Goal: Task Accomplishment & Management: Use online tool/utility

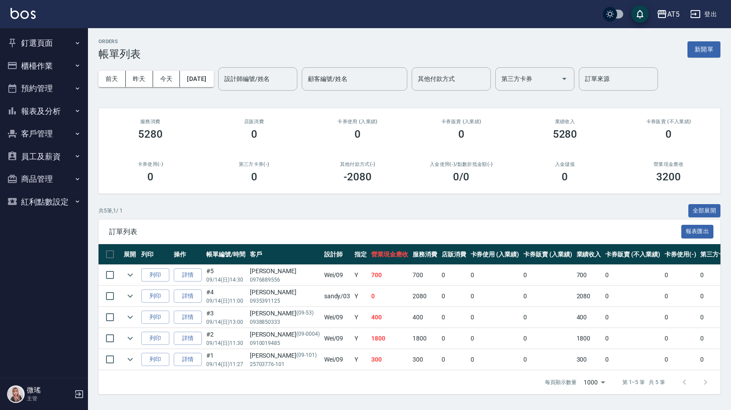
click at [53, 51] on button "釘選頁面" at bounding box center [44, 43] width 81 height 23
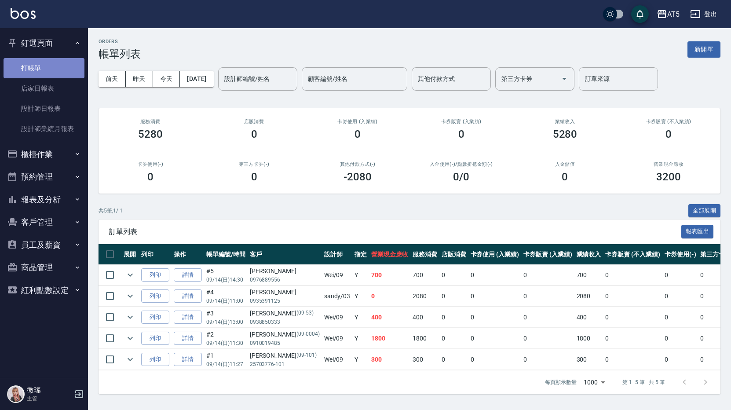
click at [53, 73] on link "打帳單" at bounding box center [44, 68] width 81 height 20
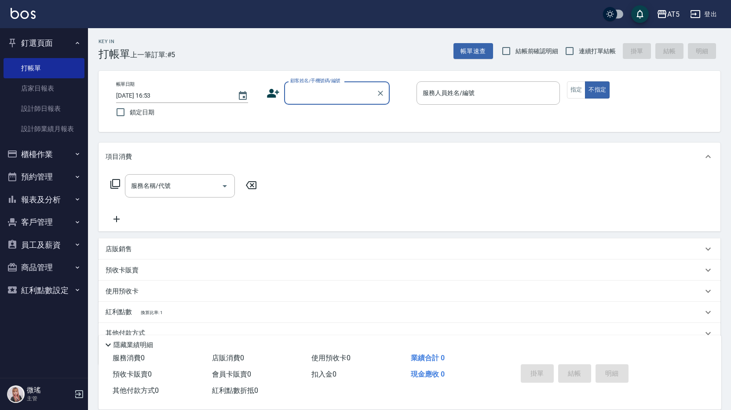
click at [342, 88] on input "顧客姓名/手機號碼/編號" at bounding box center [330, 92] width 84 height 15
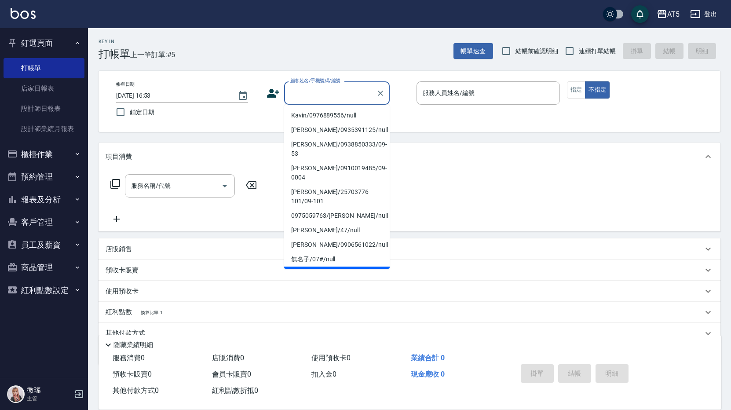
click at [353, 266] on li "新客人 姓名未設定/不留客資25703776/null" at bounding box center [337, 278] width 106 height 24
type input "新客人 姓名未設定/不留客資25703776/null"
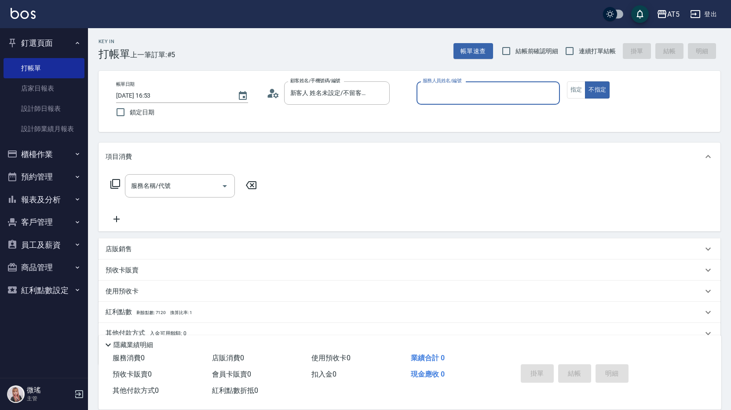
click at [485, 92] on input "服務人員姓名/編號" at bounding box center [487, 92] width 135 height 15
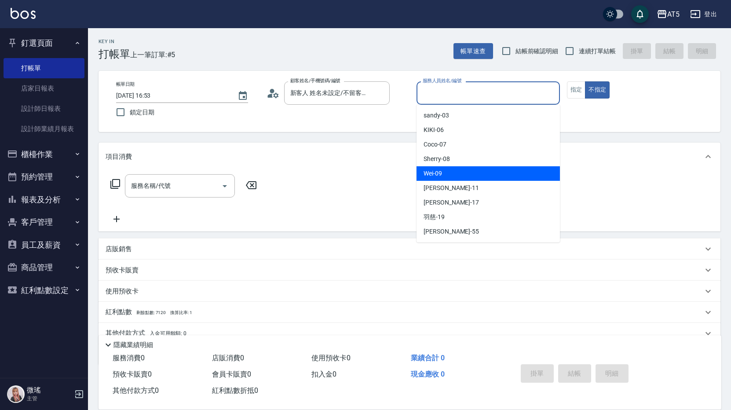
click at [449, 175] on div "Wei -09" at bounding box center [487, 173] width 143 height 15
type input "Wei-09"
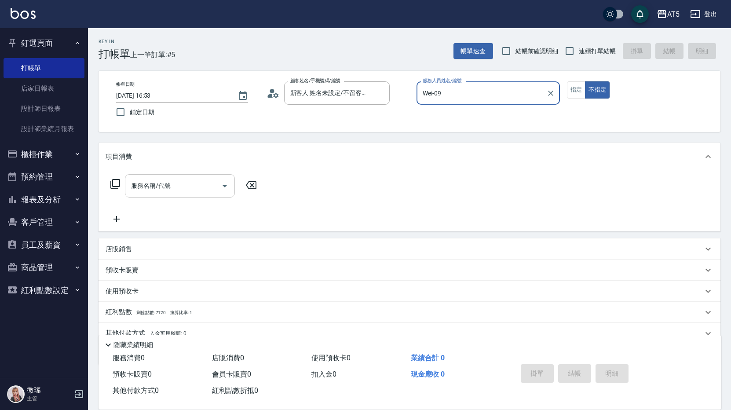
drag, startPoint x: 149, startPoint y: 193, endPoint x: 163, endPoint y: 192, distance: 14.2
click at [149, 193] on input "服務名稱/代號" at bounding box center [173, 185] width 89 height 15
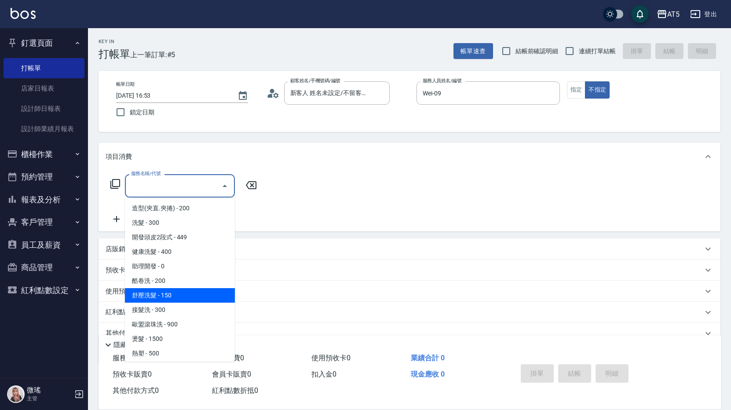
scroll to position [132, 0]
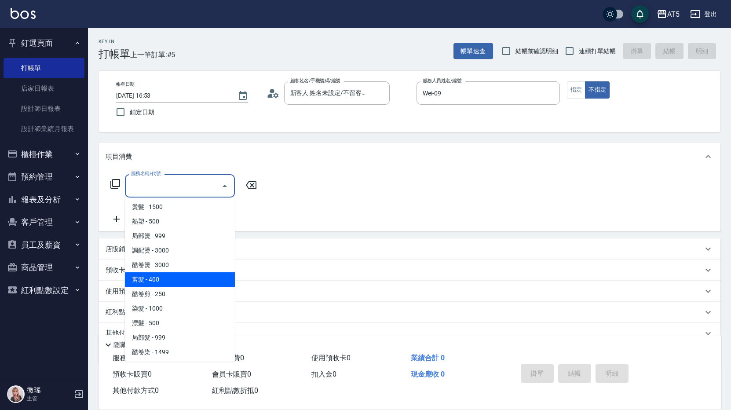
drag, startPoint x: 144, startPoint y: 281, endPoint x: 161, endPoint y: 272, distance: 19.1
click at [145, 281] on span "剪髮 - 400" at bounding box center [180, 279] width 110 height 15
type input "剪髮(401)"
type input "40"
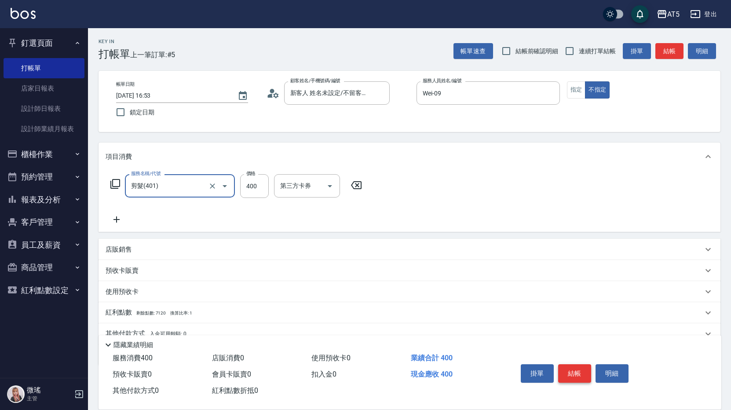
click at [585, 371] on button "結帳" at bounding box center [574, 373] width 33 height 18
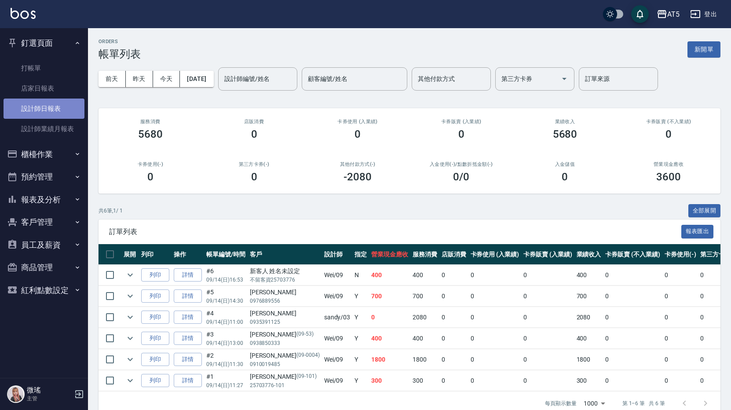
click at [44, 110] on link "設計師日報表" at bounding box center [44, 108] width 81 height 20
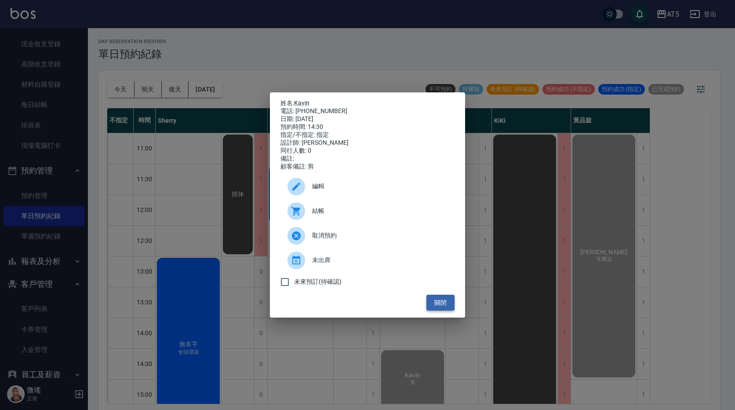
scroll to position [44, 0]
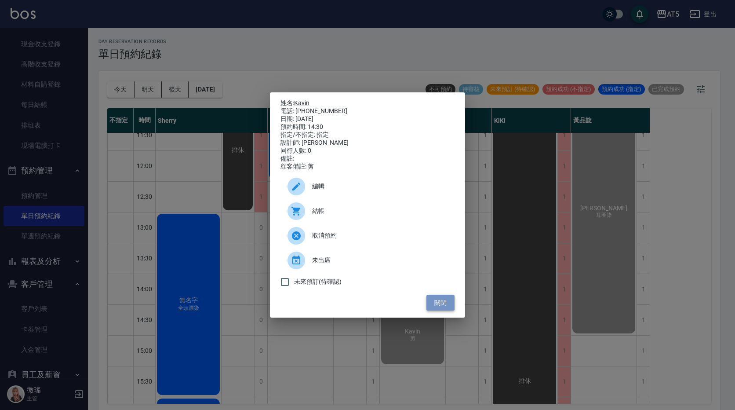
click at [451, 305] on button "關閉" at bounding box center [440, 303] width 28 height 16
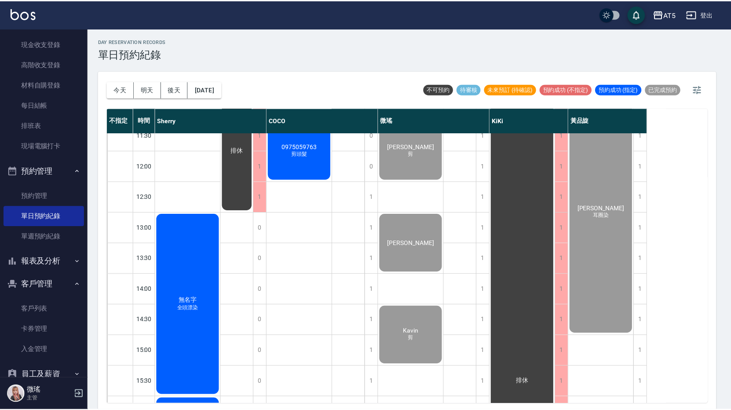
scroll to position [3, 0]
